Goal: Transaction & Acquisition: Subscribe to service/newsletter

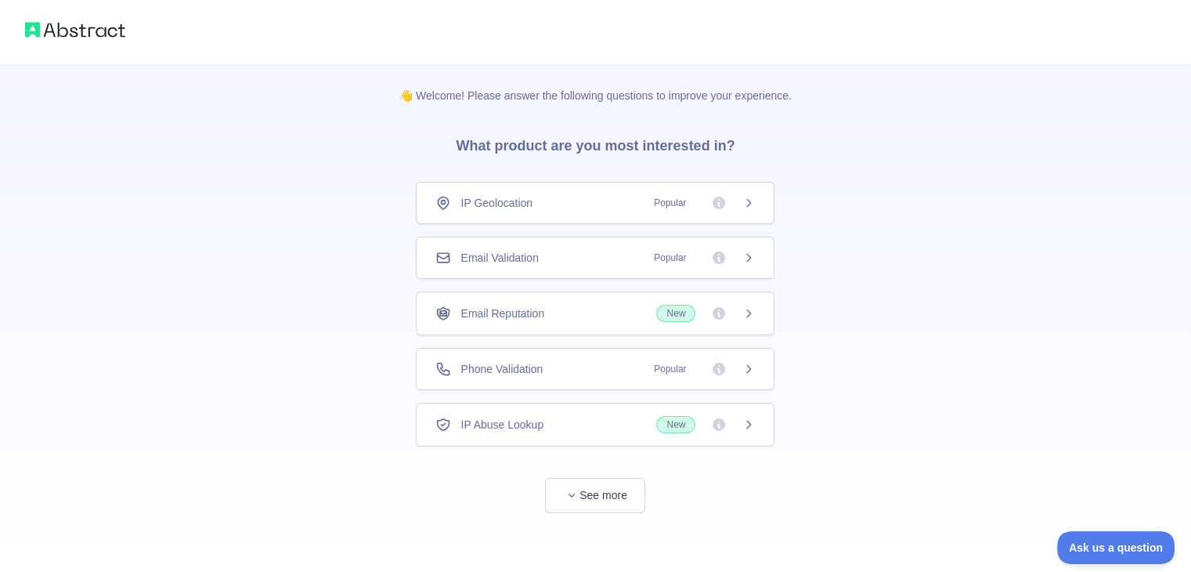
click at [580, 255] on div "Email Validation Popular" at bounding box center [595, 258] width 320 height 16
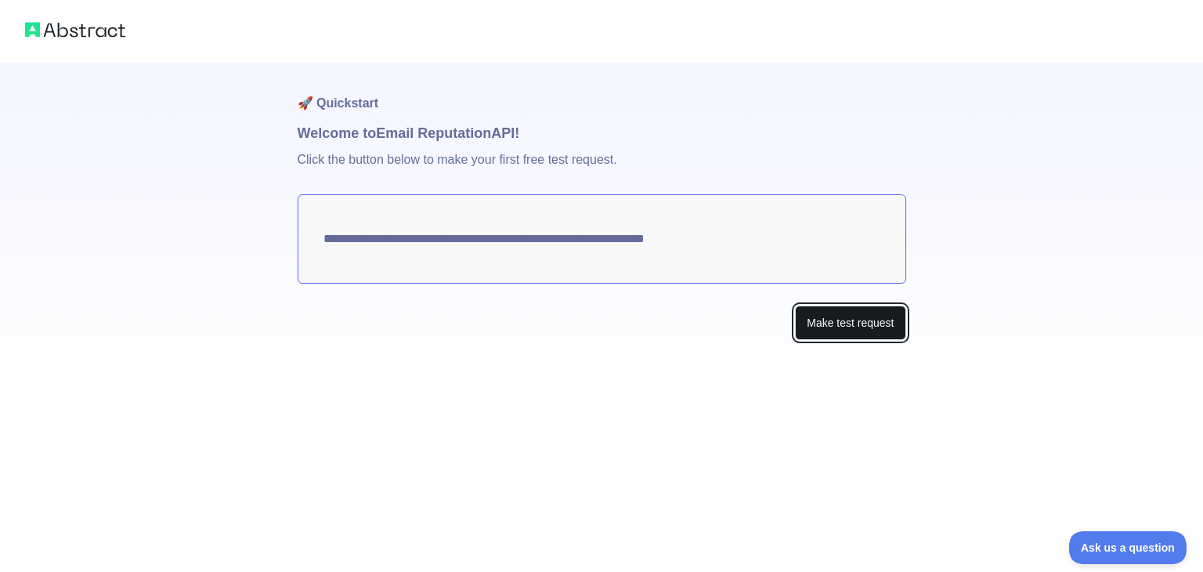
click at [839, 324] on button "Make test request" at bounding box center [850, 322] width 110 height 35
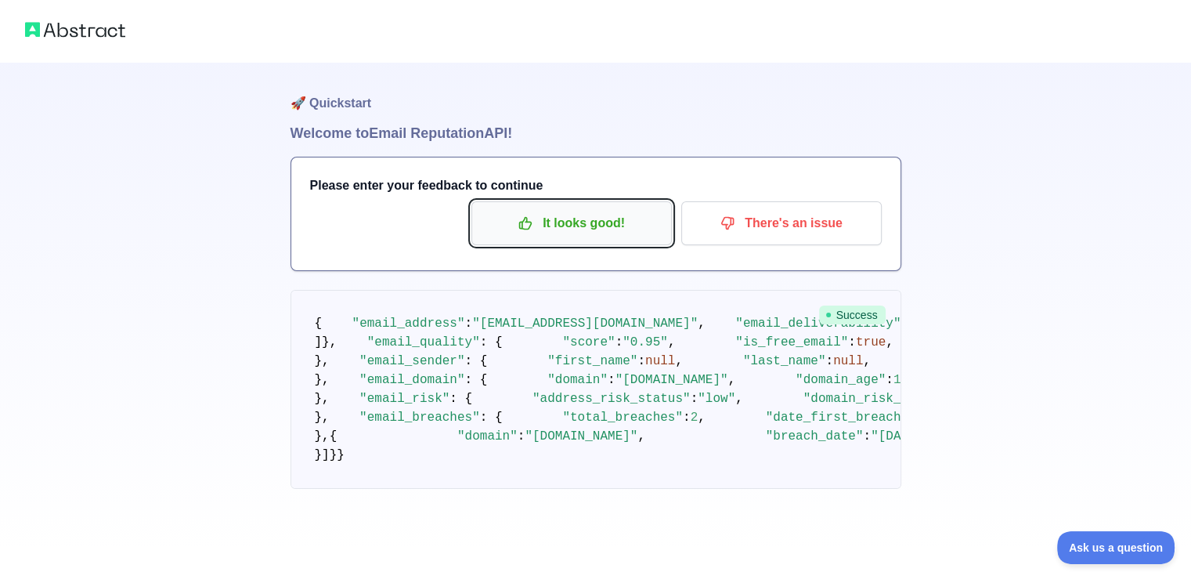
click at [540, 229] on p "It looks good!" at bounding box center [571, 223] width 177 height 27
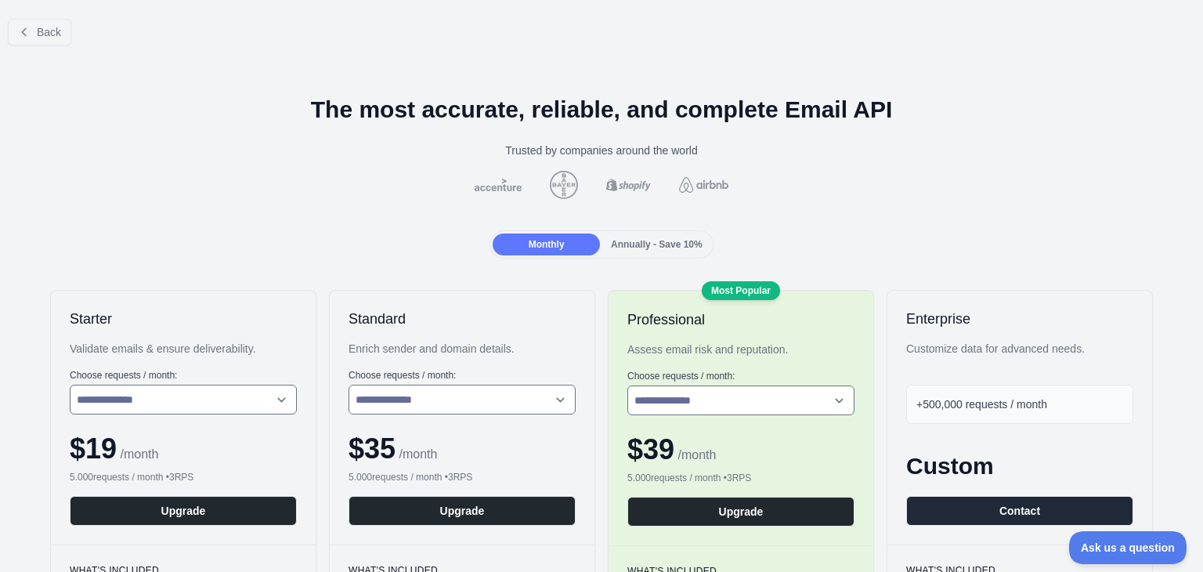
click at [28, 38] on icon at bounding box center [24, 32] width 13 height 13
